Goal: Task Accomplishment & Management: Manage account settings

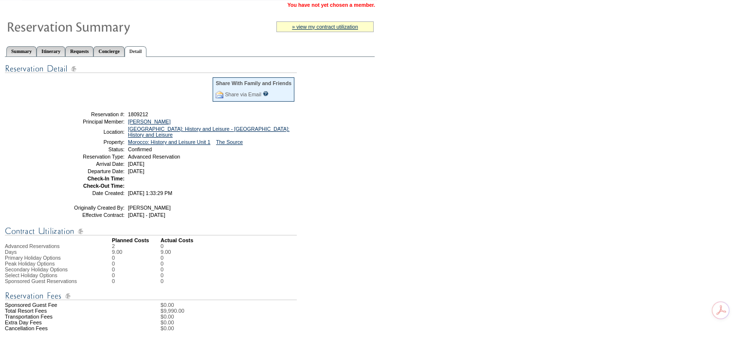
scroll to position [49, 0]
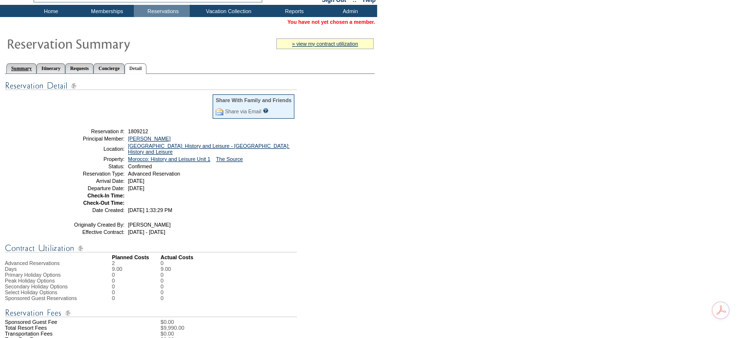
click at [26, 70] on link "Summary" at bounding box center [21, 68] width 30 height 10
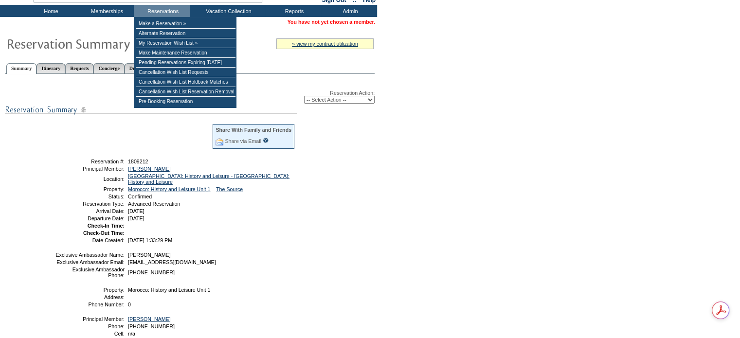
click at [328, 100] on select "-- Select Action -- Modify Reservation Dates Modify Reservation Cost Modify Occ…" at bounding box center [339, 100] width 71 height 8
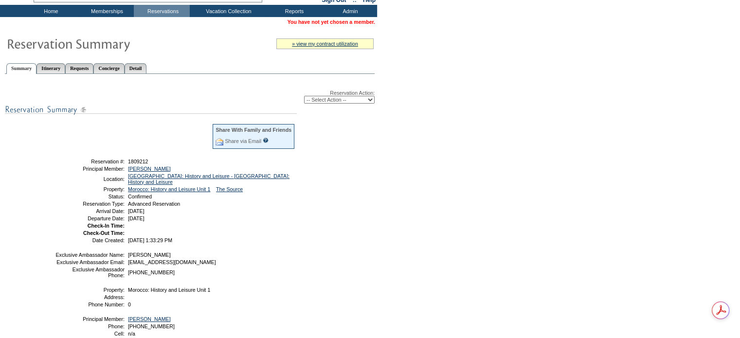
select select "ChangeCost"
click at [304, 96] on select "-- Select Action -- Modify Reservation Dates Modify Reservation Cost Modify Occ…" at bounding box center [339, 100] width 71 height 8
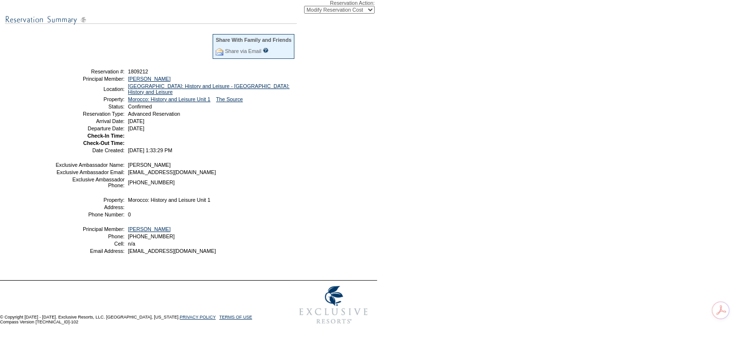
scroll to position [148, 0]
